Goal: Task Accomplishment & Management: Use online tool/utility

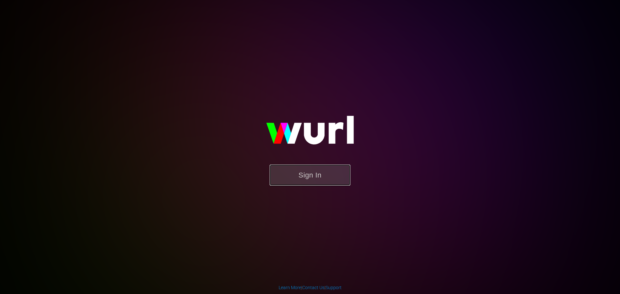
click at [317, 179] on button "Sign In" at bounding box center [310, 175] width 81 height 21
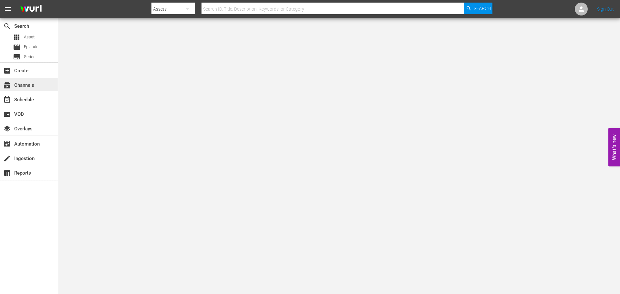
click at [37, 84] on div "subscriptions Channels" at bounding box center [29, 84] width 58 height 13
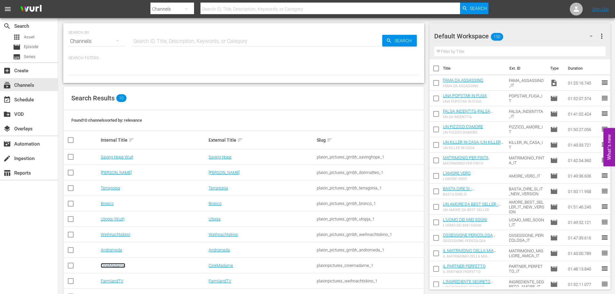
click at [107, 265] on link "CineMadame" at bounding box center [113, 265] width 25 height 5
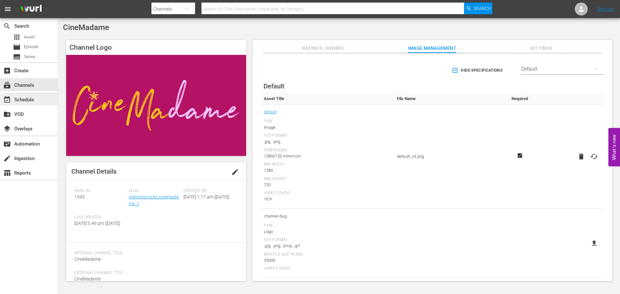
click at [30, 96] on div "event_available Schedule" at bounding box center [18, 99] width 36 height 6
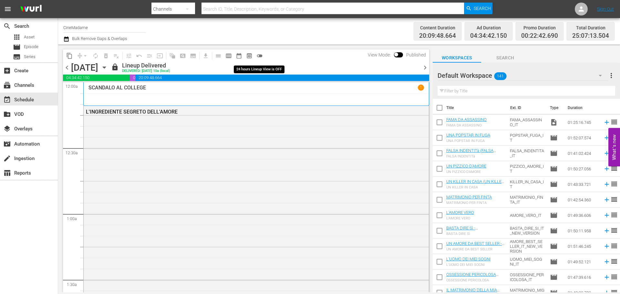
click at [263, 54] on button "toggle_off" at bounding box center [259, 56] width 10 height 10
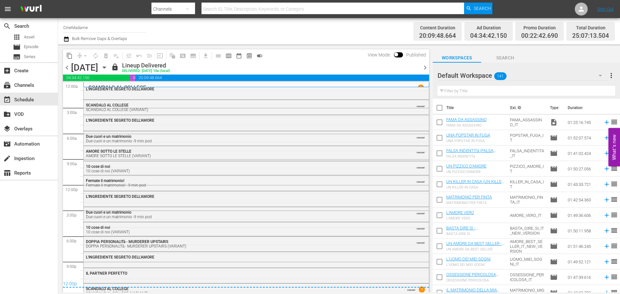
click at [425, 67] on span "chevron_right" at bounding box center [425, 68] width 8 height 8
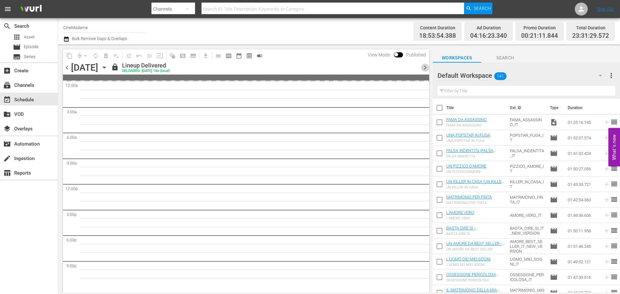
click at [425, 67] on span "chevron_right" at bounding box center [425, 68] width 8 height 8
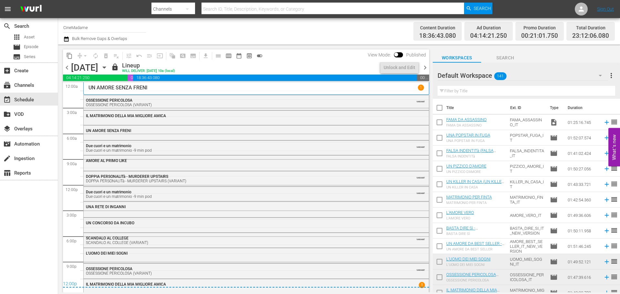
click at [425, 67] on span "chevron_right" at bounding box center [425, 68] width 8 height 8
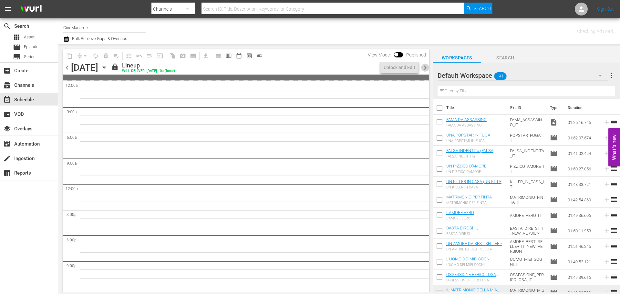
click at [425, 67] on span "chevron_right" at bounding box center [425, 68] width 8 height 8
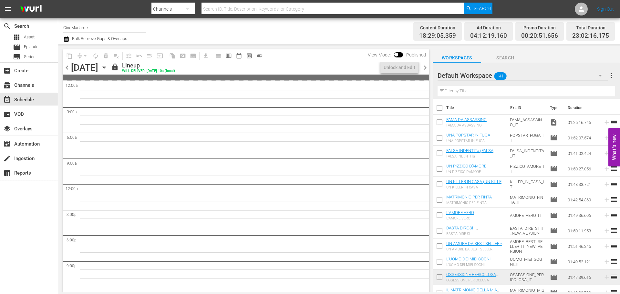
click at [425, 67] on span "chevron_right" at bounding box center [425, 68] width 8 height 8
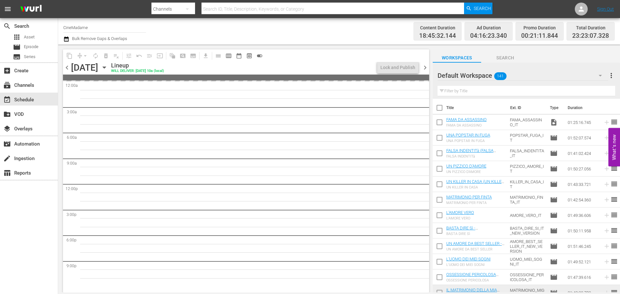
click at [425, 67] on span "chevron_right" at bounding box center [425, 68] width 8 height 8
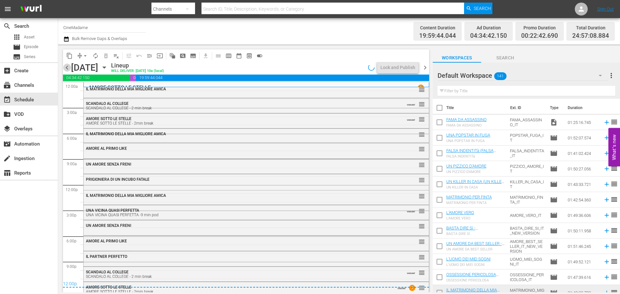
click at [66, 70] on span "chevron_left" at bounding box center [67, 68] width 8 height 8
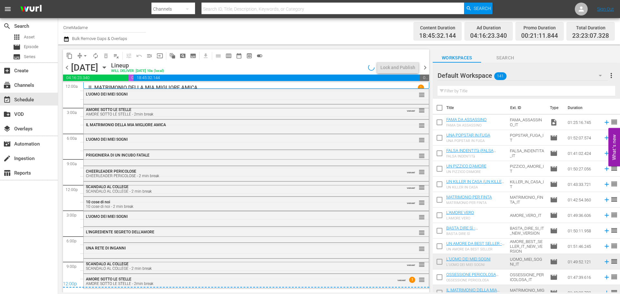
click at [427, 66] on span "chevron_right" at bounding box center [425, 68] width 8 height 8
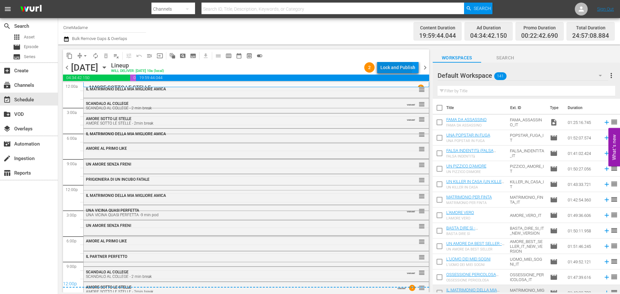
click at [394, 66] on div "Lock and Publish" at bounding box center [397, 68] width 35 height 12
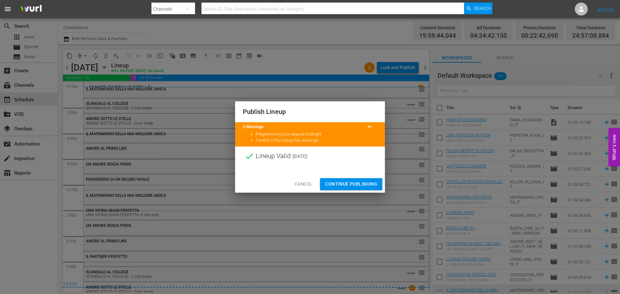
click at [351, 184] on span "Continue Publishing" at bounding box center [351, 184] width 52 height 8
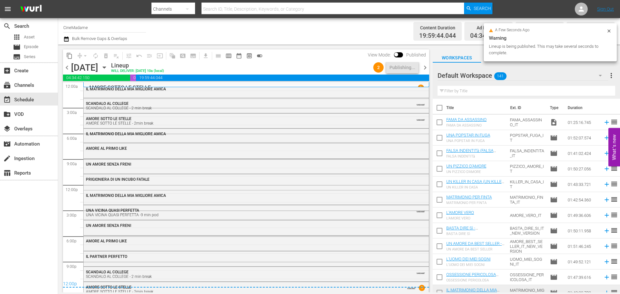
click at [424, 68] on span "chevron_right" at bounding box center [425, 68] width 8 height 8
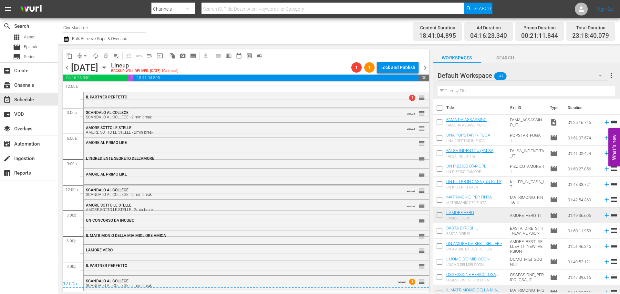
click at [73, 67] on div "Friday, October 3rd" at bounding box center [84, 67] width 27 height 11
click at [67, 67] on span "chevron_left" at bounding box center [67, 68] width 8 height 8
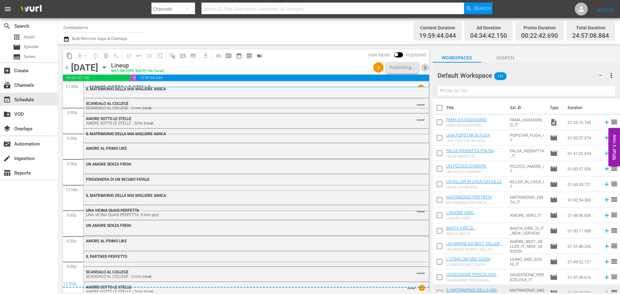
click at [425, 67] on span "chevron_right" at bounding box center [425, 68] width 8 height 8
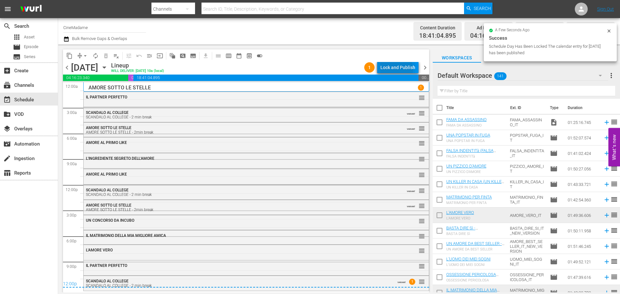
click at [392, 70] on div "Lock and Publish" at bounding box center [397, 68] width 35 height 12
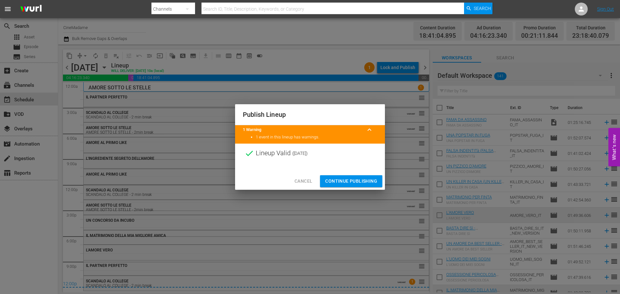
click at [357, 179] on span "Continue Publishing" at bounding box center [351, 181] width 52 height 8
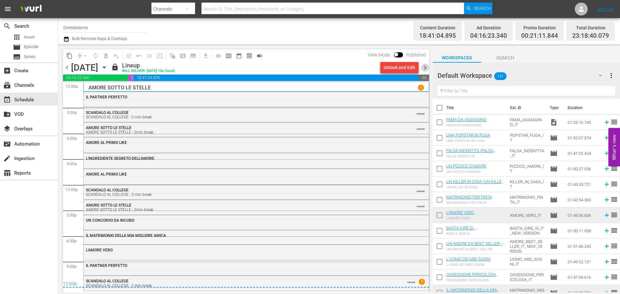
click at [426, 67] on span "chevron_right" at bounding box center [425, 68] width 8 height 8
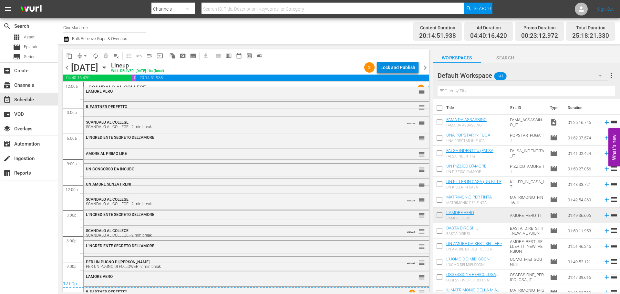
click at [404, 67] on div "Lock and Publish" at bounding box center [397, 68] width 35 height 12
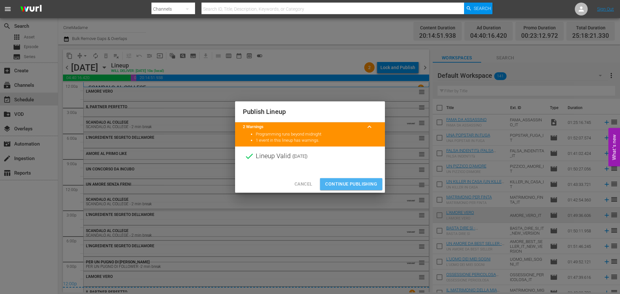
click at [359, 180] on span "Continue Publishing" at bounding box center [351, 184] width 52 height 8
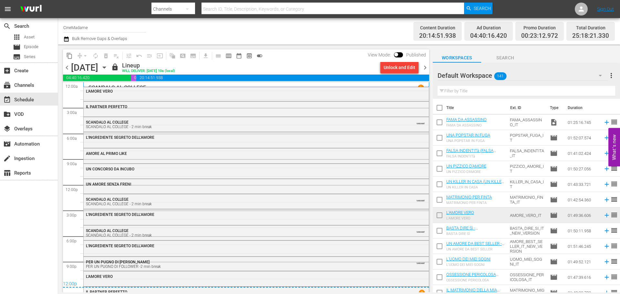
click at [427, 66] on span "chevron_right" at bounding box center [425, 68] width 8 height 8
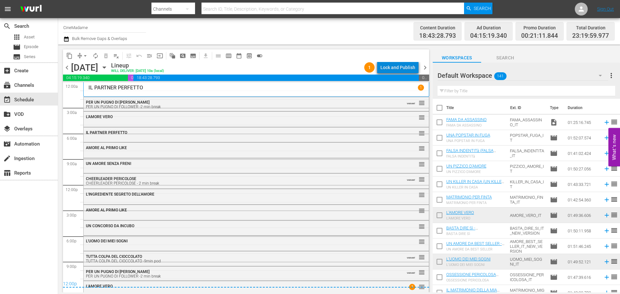
click at [401, 67] on div "Lock and Publish" at bounding box center [397, 68] width 35 height 12
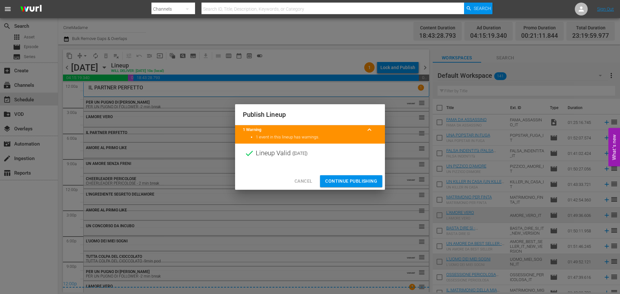
click at [343, 181] on span "Continue Publishing" at bounding box center [351, 181] width 52 height 8
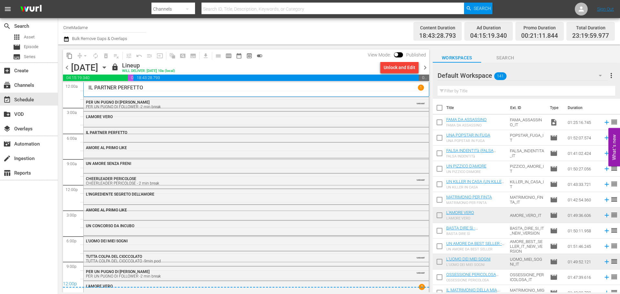
click at [426, 69] on span "chevron_right" at bounding box center [425, 68] width 8 height 8
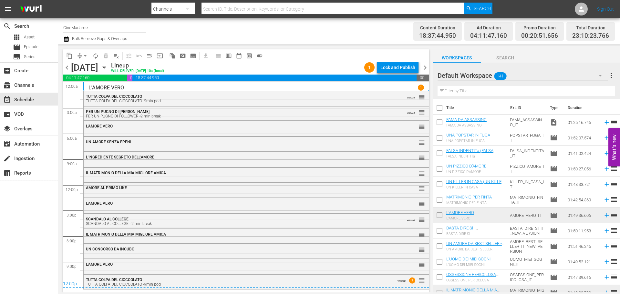
click at [390, 69] on div "Lock and Publish" at bounding box center [397, 68] width 35 height 12
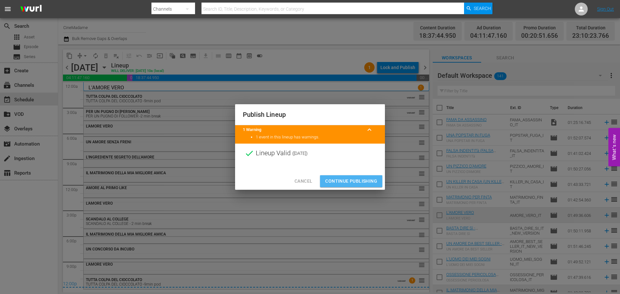
click at [342, 179] on span "Continue Publishing" at bounding box center [351, 181] width 52 height 8
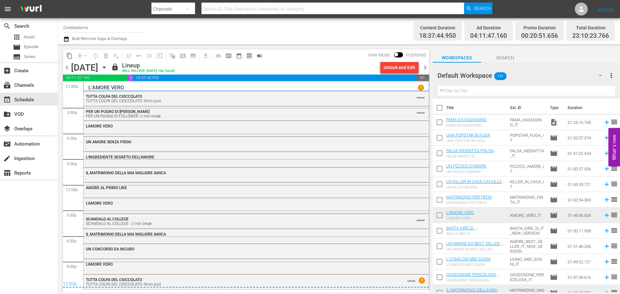
click at [424, 68] on span "chevron_right" at bounding box center [425, 68] width 8 height 8
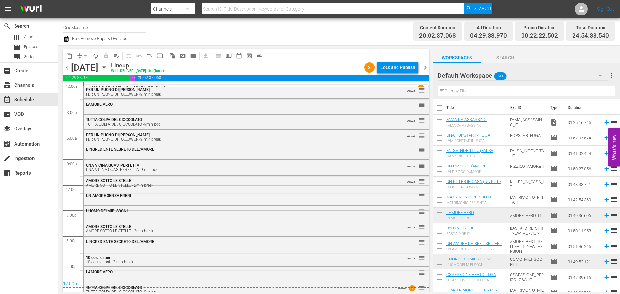
click at [392, 67] on div "Lock and Publish" at bounding box center [397, 68] width 35 height 12
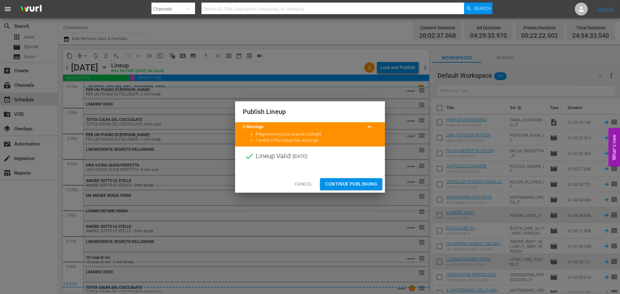
click at [364, 188] on span "Continue Publishing" at bounding box center [351, 184] width 52 height 8
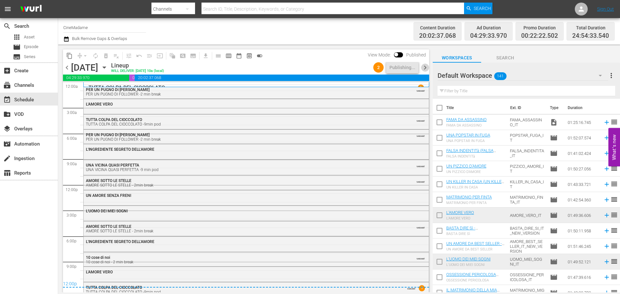
click at [425, 67] on span "chevron_right" at bounding box center [425, 68] width 8 height 8
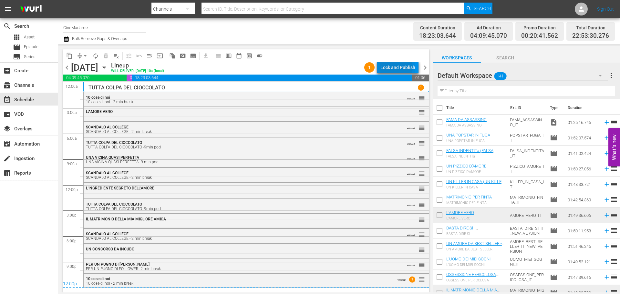
click at [397, 67] on div "Lock and Publish" at bounding box center [397, 68] width 35 height 12
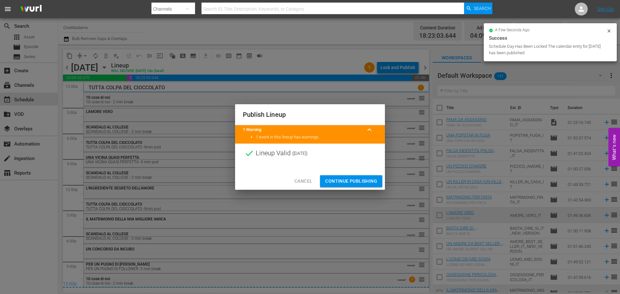
click at [348, 186] on button "Continue Publishing" at bounding box center [351, 181] width 62 height 12
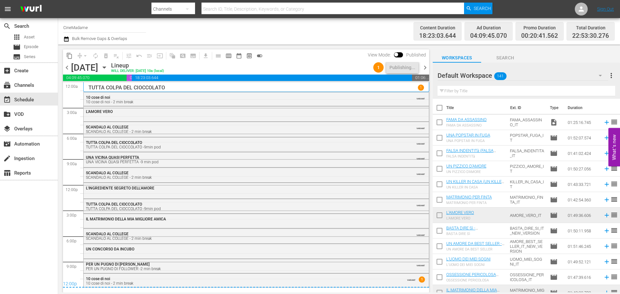
click at [424, 68] on span "chevron_right" at bounding box center [425, 68] width 8 height 8
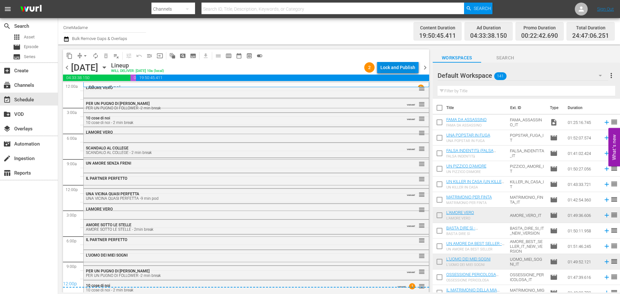
click at [404, 67] on div "Lock and Publish" at bounding box center [397, 68] width 35 height 12
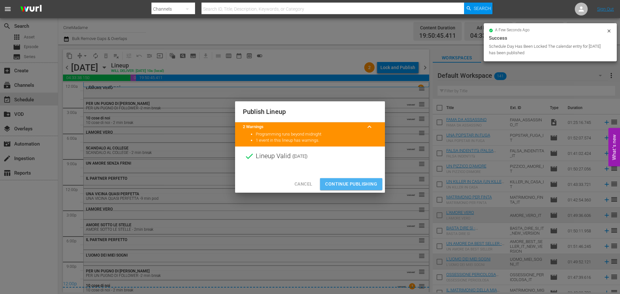
click at [356, 187] on span "Continue Publishing" at bounding box center [351, 184] width 52 height 8
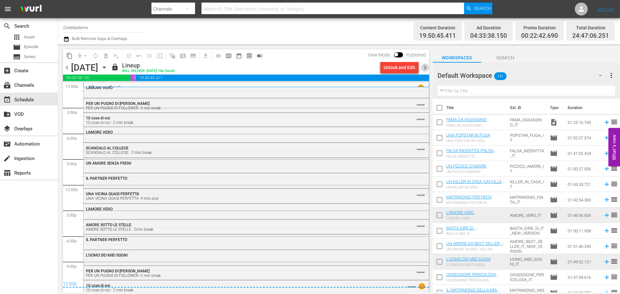
click at [423, 65] on span "chevron_right" at bounding box center [425, 68] width 8 height 8
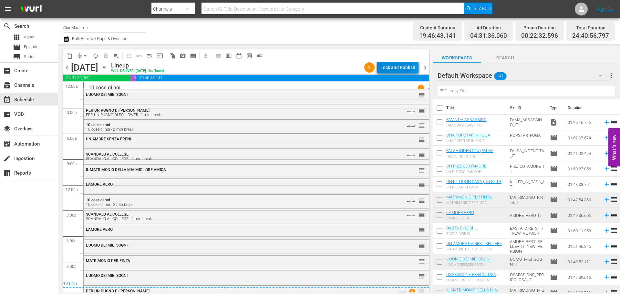
click at [396, 66] on div "Lock and Publish" at bounding box center [397, 68] width 35 height 12
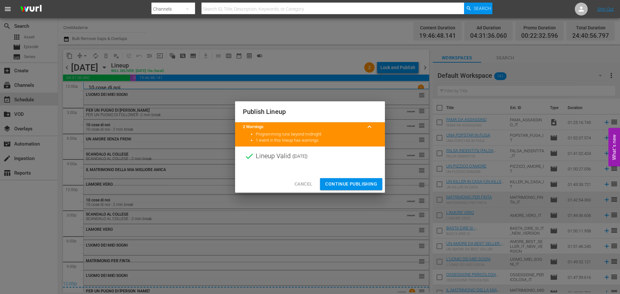
click at [353, 181] on span "Continue Publishing" at bounding box center [351, 184] width 52 height 8
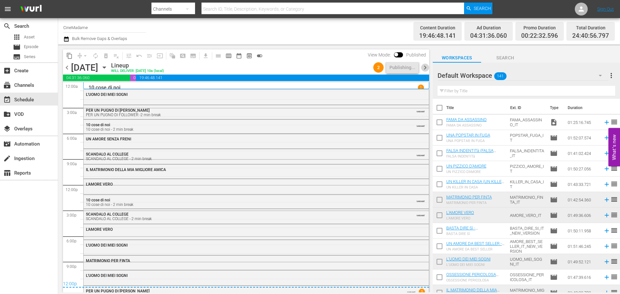
click at [423, 65] on span "chevron_right" at bounding box center [425, 68] width 8 height 8
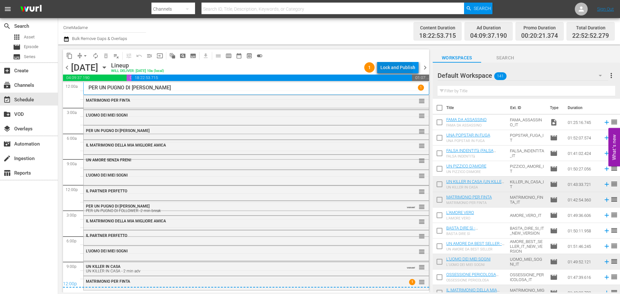
click at [392, 69] on div "Lock and Publish" at bounding box center [397, 68] width 35 height 12
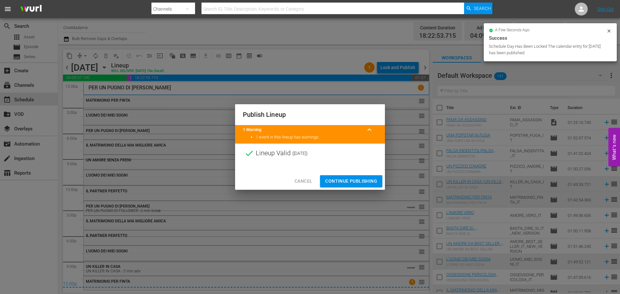
click at [340, 179] on span "Continue Publishing" at bounding box center [351, 181] width 52 height 8
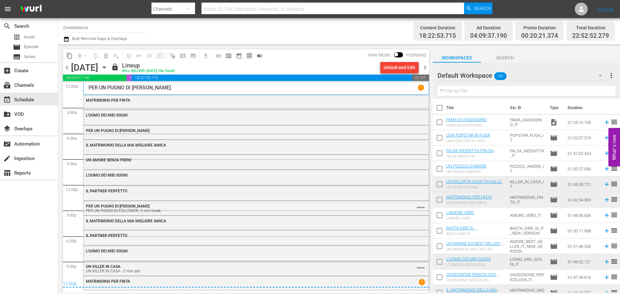
click at [425, 66] on span "chevron_right" at bounding box center [425, 68] width 8 height 8
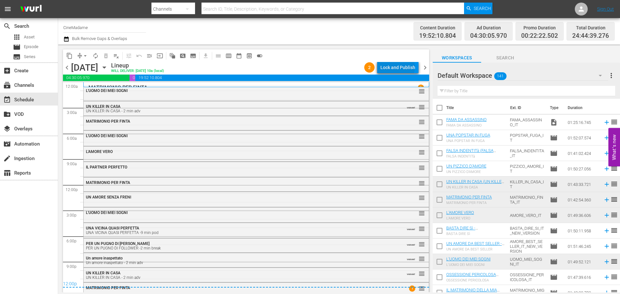
click at [399, 67] on div "Lock and Publish" at bounding box center [397, 68] width 35 height 12
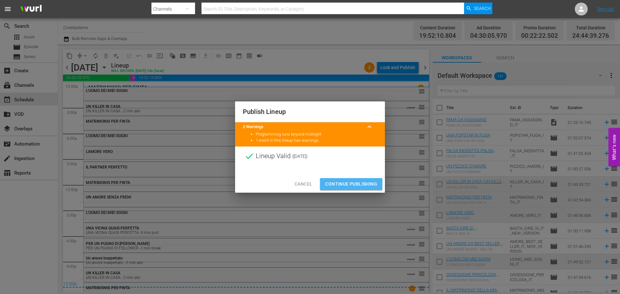
click at [356, 184] on span "Continue Publishing" at bounding box center [351, 184] width 52 height 8
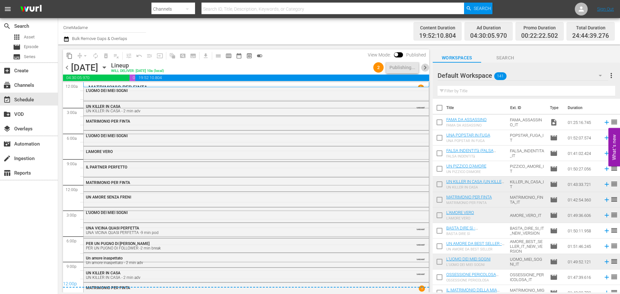
click at [424, 68] on span "chevron_right" at bounding box center [425, 68] width 8 height 8
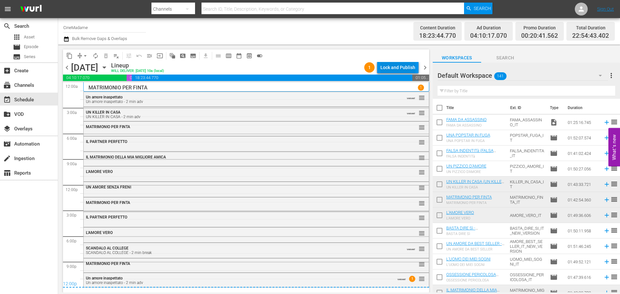
click at [391, 67] on div "Lock and Publish" at bounding box center [397, 68] width 35 height 12
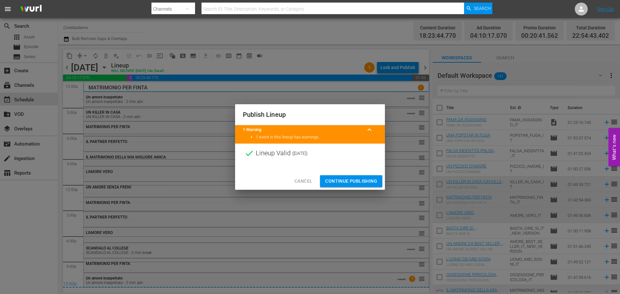
click at [350, 184] on span "Continue Publishing" at bounding box center [351, 181] width 52 height 8
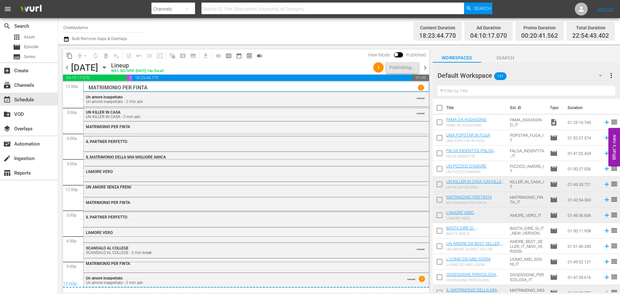
click at [424, 67] on span "chevron_right" at bounding box center [425, 68] width 8 height 8
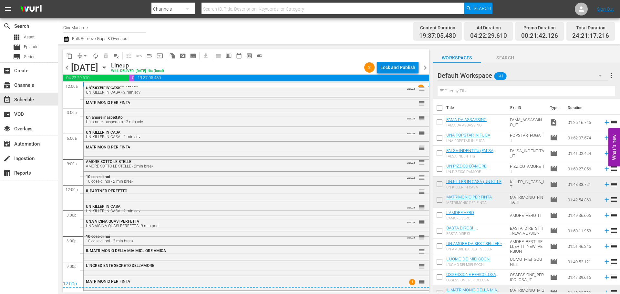
click at [406, 68] on div "Lock and Publish" at bounding box center [397, 68] width 35 height 12
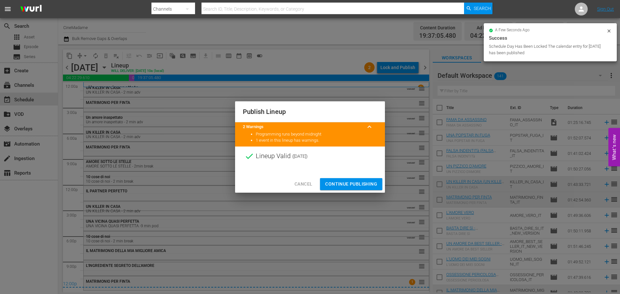
click at [355, 178] on div "Cancel Continue Publishing" at bounding box center [310, 184] width 150 height 17
click at [353, 182] on span "Continue Publishing" at bounding box center [351, 184] width 52 height 8
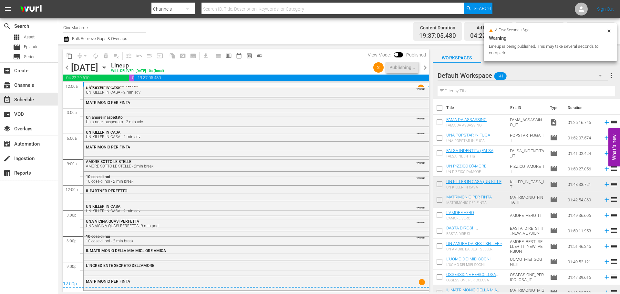
click at [424, 70] on span "chevron_right" at bounding box center [425, 68] width 8 height 8
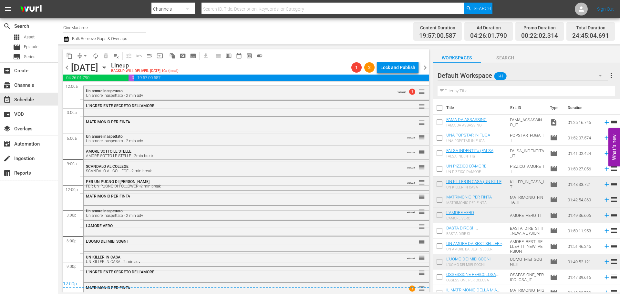
click at [67, 67] on span "chevron_left" at bounding box center [67, 68] width 8 height 8
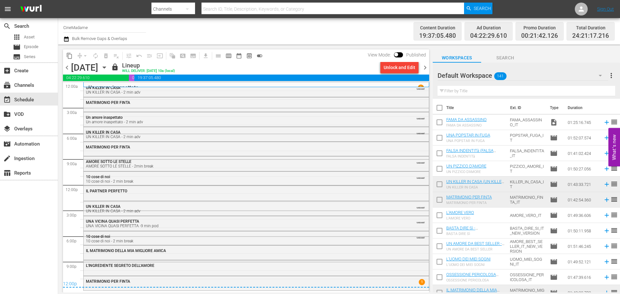
click at [426, 67] on span "chevron_right" at bounding box center [425, 68] width 8 height 8
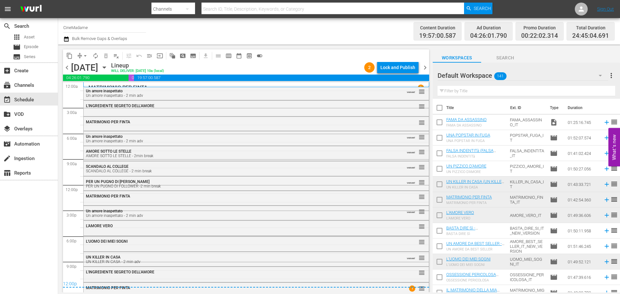
click at [401, 68] on div "Lock and Publish" at bounding box center [397, 68] width 35 height 12
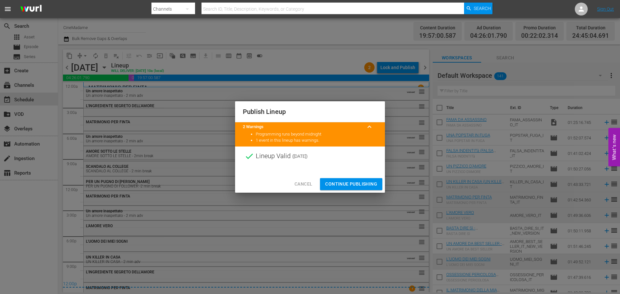
click at [353, 178] on div "Cancel Continue Publishing" at bounding box center [310, 184] width 150 height 17
click at [352, 182] on span "Continue Publishing" at bounding box center [351, 184] width 52 height 8
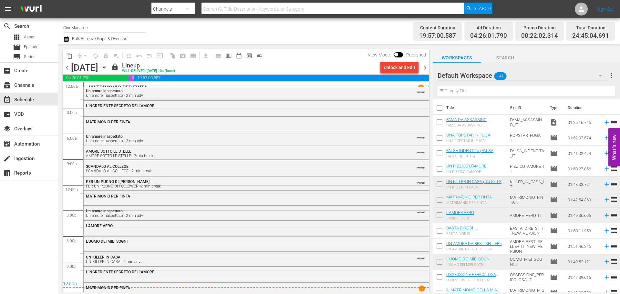
click at [423, 70] on span "chevron_right" at bounding box center [425, 68] width 8 height 8
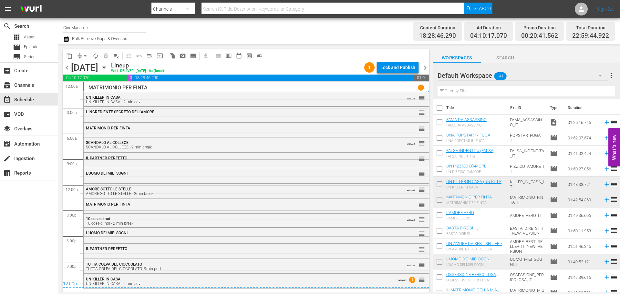
click at [394, 68] on div "Lock and Publish" at bounding box center [397, 68] width 35 height 12
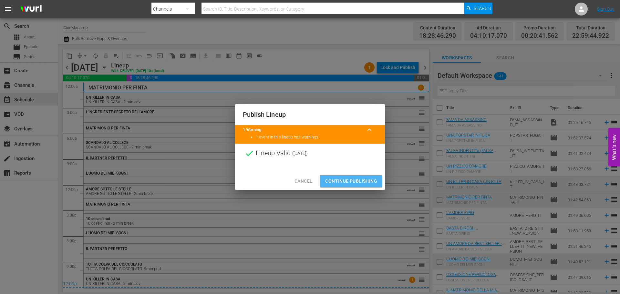
click at [347, 180] on span "Continue Publishing" at bounding box center [351, 181] width 52 height 8
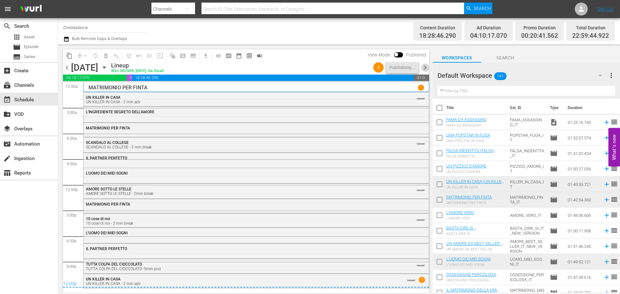
click at [425, 67] on span "chevron_right" at bounding box center [425, 68] width 8 height 8
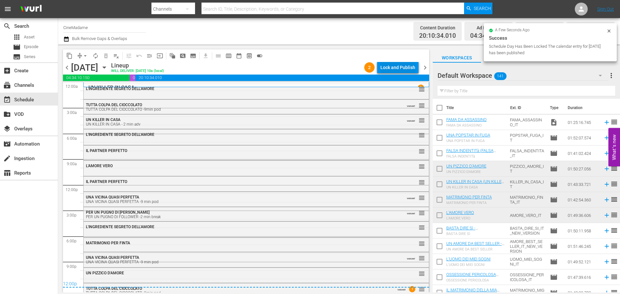
click at [394, 67] on div "Lock and Publish" at bounding box center [397, 68] width 35 height 12
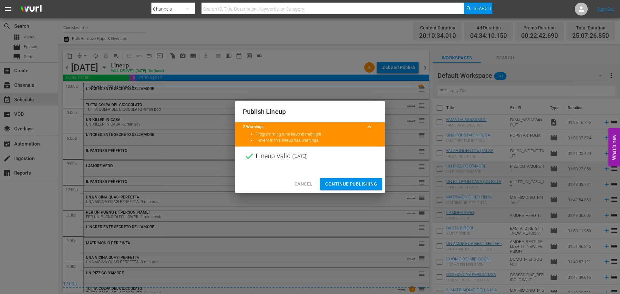
click at [355, 181] on span "Continue Publishing" at bounding box center [351, 184] width 52 height 8
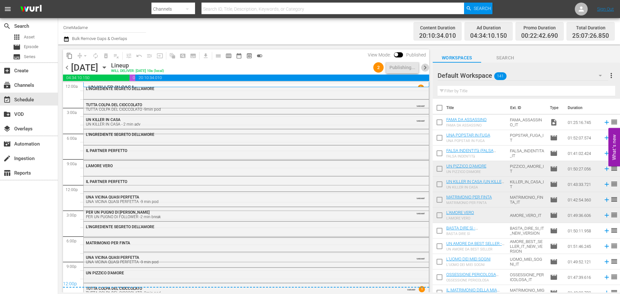
click at [424, 67] on span "chevron_right" at bounding box center [425, 68] width 8 height 8
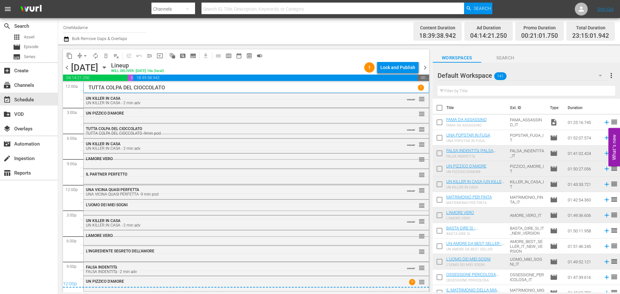
click at [399, 66] on div "Lock and Publish" at bounding box center [397, 68] width 35 height 12
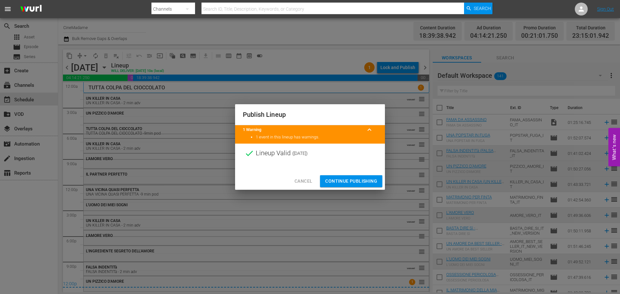
click at [357, 179] on span "Continue Publishing" at bounding box center [351, 181] width 52 height 8
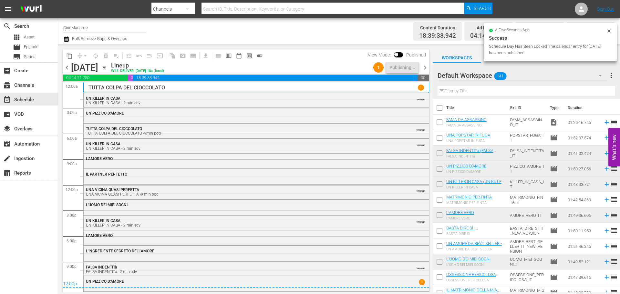
click at [425, 65] on span "chevron_right" at bounding box center [425, 68] width 8 height 8
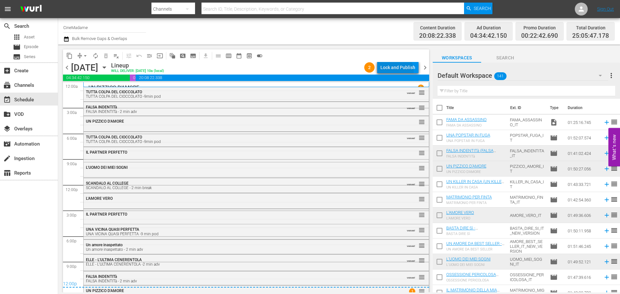
click at [393, 71] on div "Lock and Publish" at bounding box center [397, 68] width 35 height 12
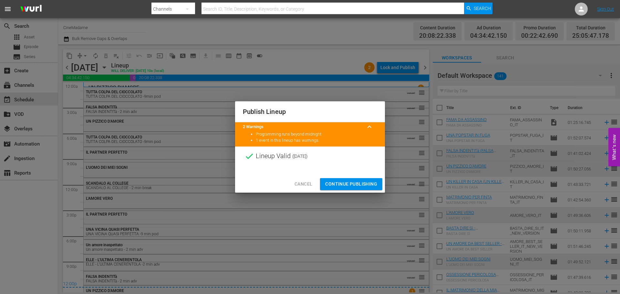
click at [340, 188] on span "Continue Publishing" at bounding box center [351, 184] width 52 height 8
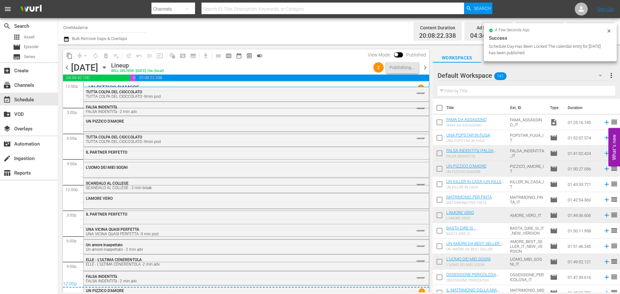
click at [424, 66] on span "chevron_right" at bounding box center [425, 68] width 8 height 8
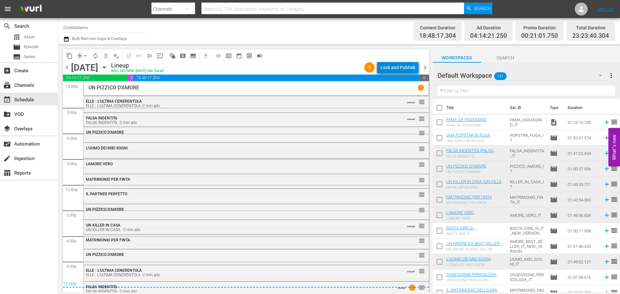
click at [396, 67] on div "Lock and Publish" at bounding box center [397, 68] width 35 height 12
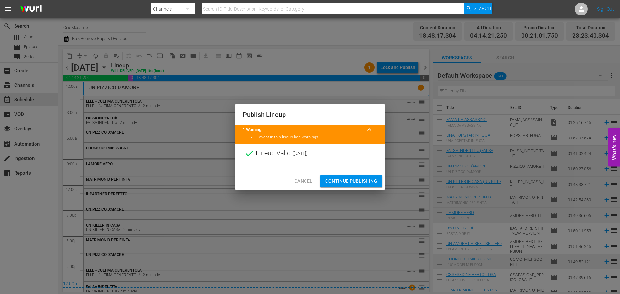
click at [354, 178] on span "Continue Publishing" at bounding box center [351, 181] width 52 height 8
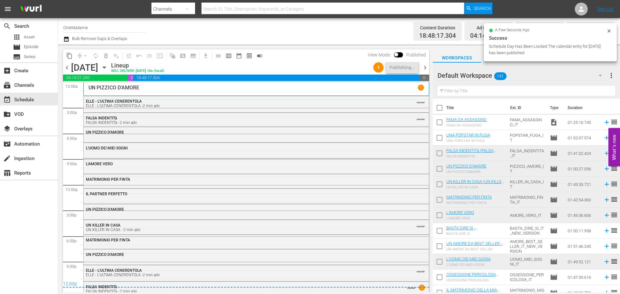
click at [424, 66] on span "chevron_right" at bounding box center [425, 68] width 8 height 8
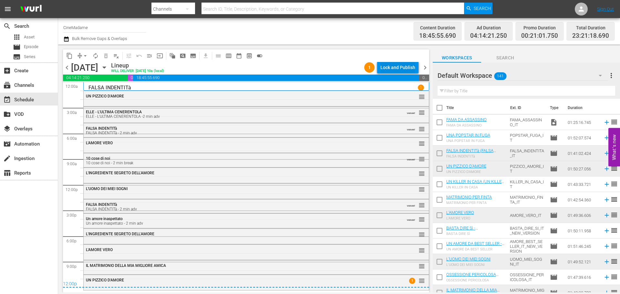
click at [402, 68] on div "Lock and Publish" at bounding box center [397, 68] width 35 height 12
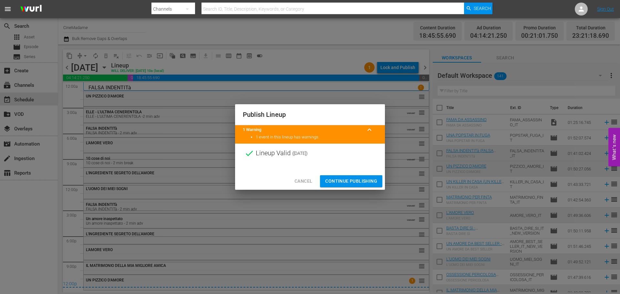
click at [352, 178] on span "Continue Publishing" at bounding box center [351, 181] width 52 height 8
